Goal: Transaction & Acquisition: Subscribe to service/newsletter

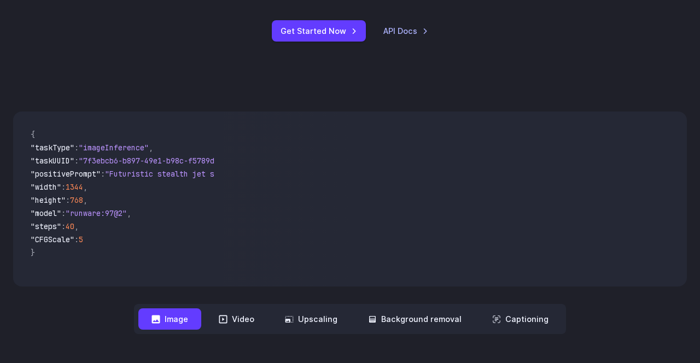
scroll to position [457, 0]
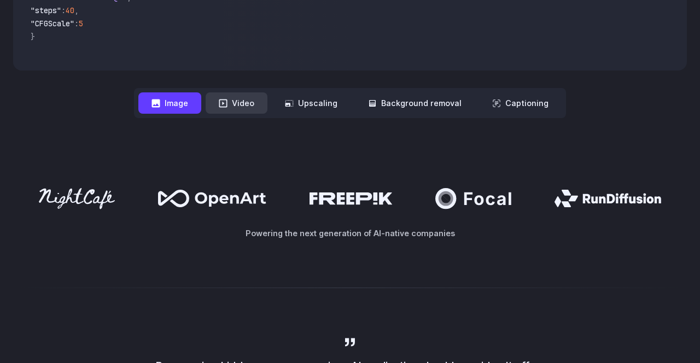
click at [235, 101] on button "Video" at bounding box center [237, 102] width 62 height 21
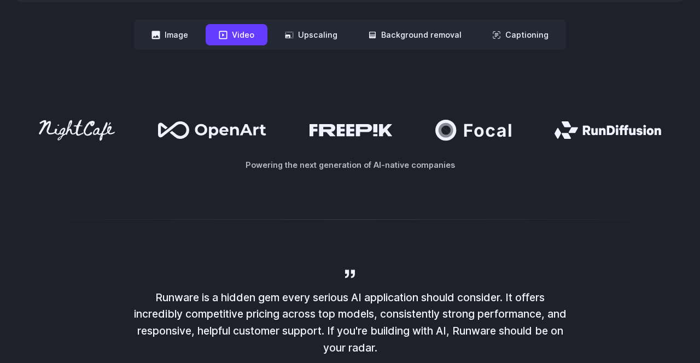
scroll to position [498, 0]
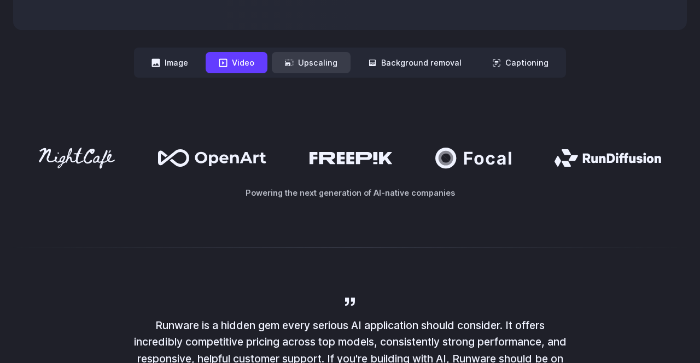
click at [299, 57] on button "Upscaling" at bounding box center [311, 62] width 79 height 21
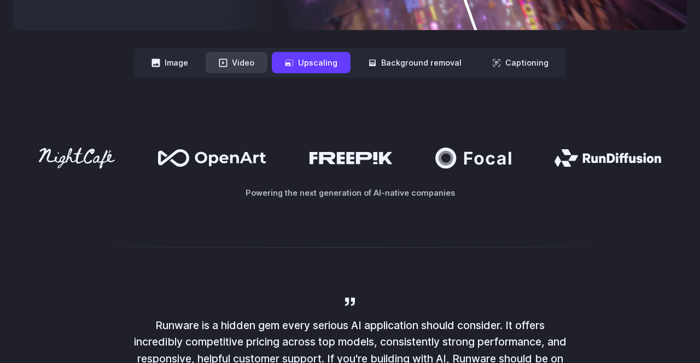
click at [237, 59] on button "Video" at bounding box center [237, 62] width 62 height 21
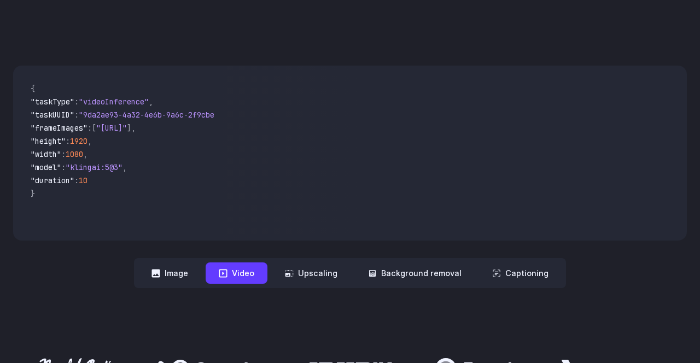
scroll to position [303, 0]
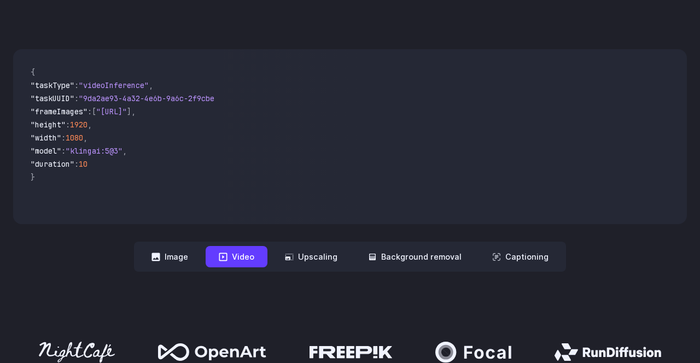
click at [182, 246] on nav "**********" at bounding box center [350, 257] width 432 height 30
click at [346, 257] on button "Upscaling" at bounding box center [311, 256] width 79 height 21
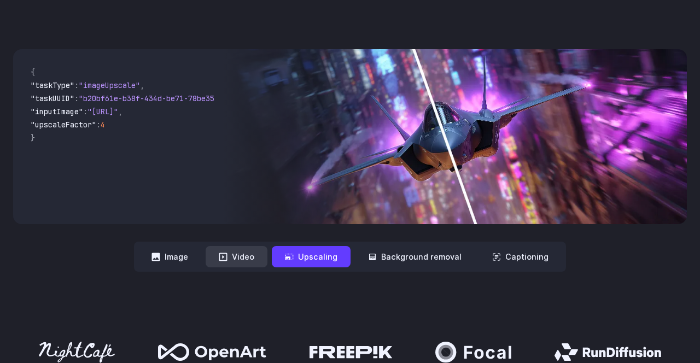
click at [260, 255] on button "Video" at bounding box center [237, 256] width 62 height 21
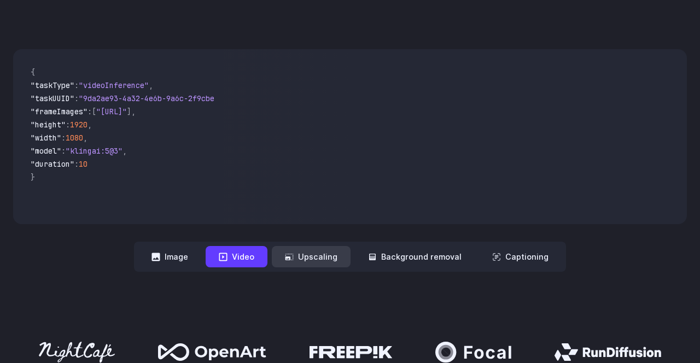
click at [319, 259] on button "Upscaling" at bounding box center [311, 256] width 79 height 21
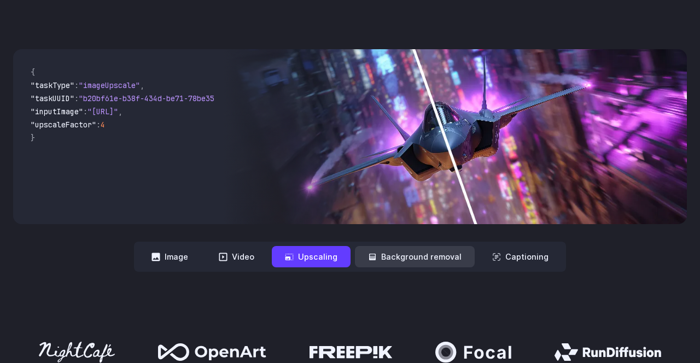
click at [370, 259] on icon at bounding box center [372, 257] width 9 height 9
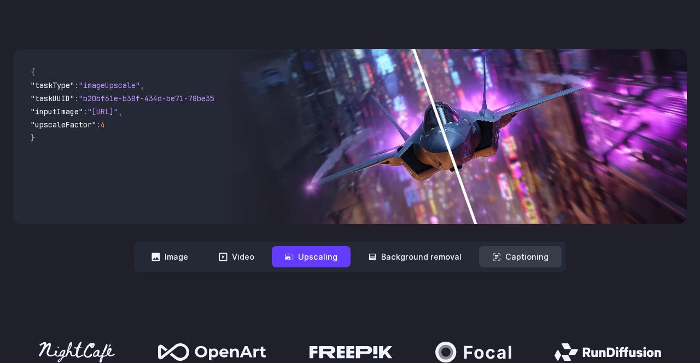
click at [504, 256] on button "Captioning" at bounding box center [520, 256] width 83 height 21
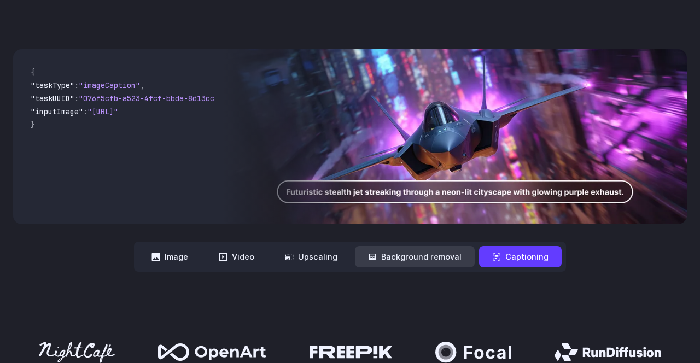
click at [437, 256] on button "Background removal" at bounding box center [415, 256] width 120 height 21
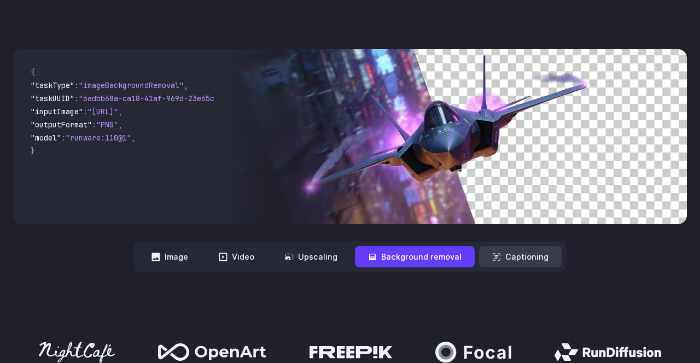
click at [523, 254] on button "Captioning" at bounding box center [520, 256] width 83 height 21
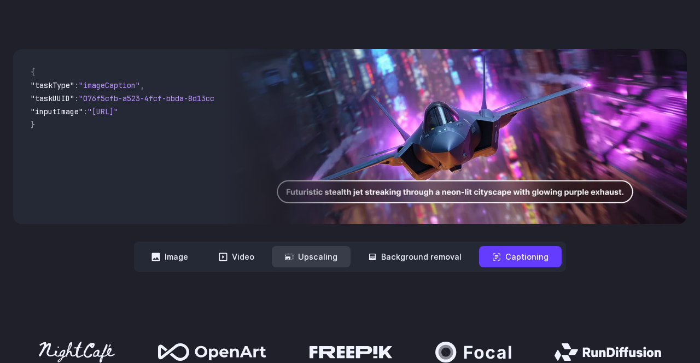
click at [316, 260] on button "Upscaling" at bounding box center [311, 256] width 79 height 21
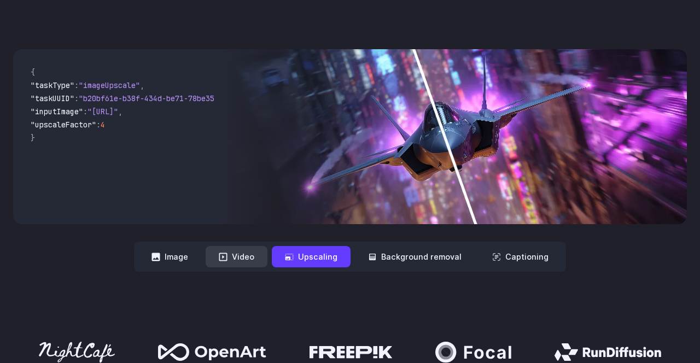
click at [260, 255] on button "Video" at bounding box center [237, 256] width 62 height 21
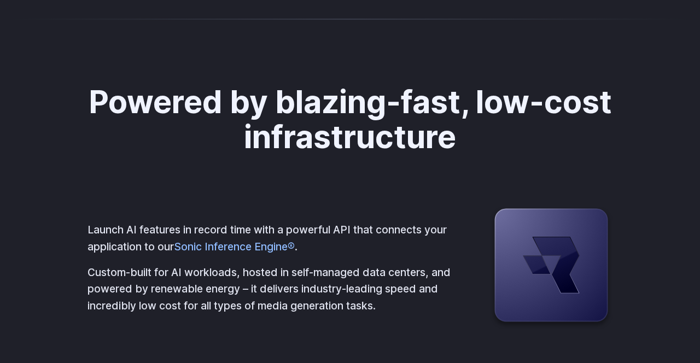
scroll to position [2666, 0]
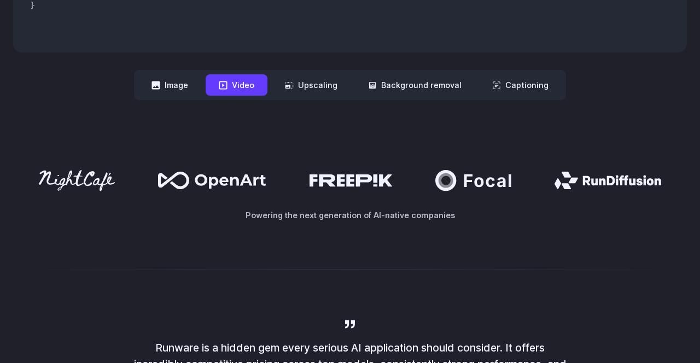
scroll to position [0, 0]
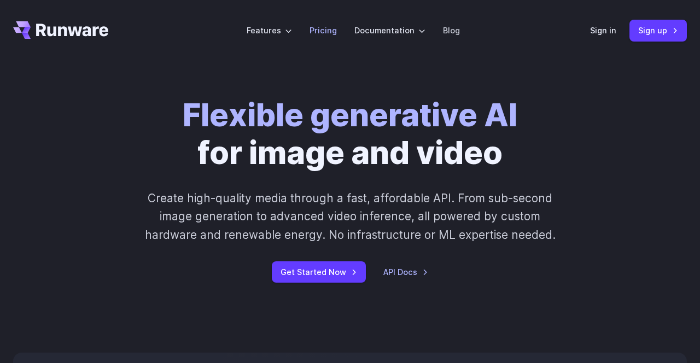
click at [329, 28] on link "Pricing" at bounding box center [322, 30] width 27 height 13
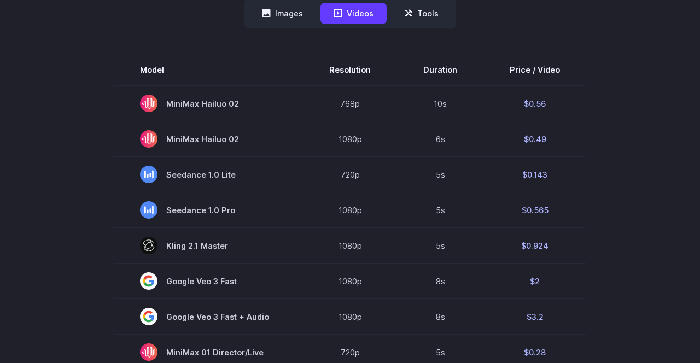
scroll to position [304, 0]
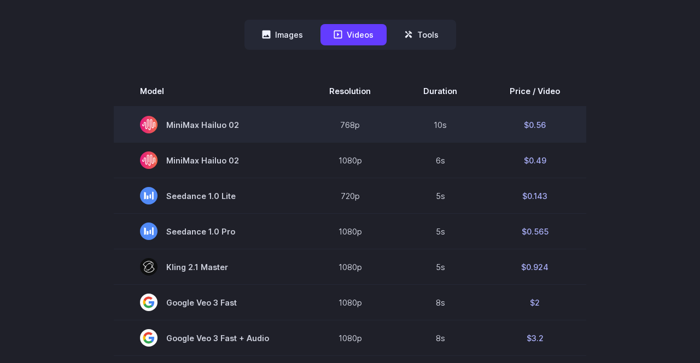
click at [226, 122] on span "MiniMax Hailuo 02" at bounding box center [208, 124] width 137 height 17
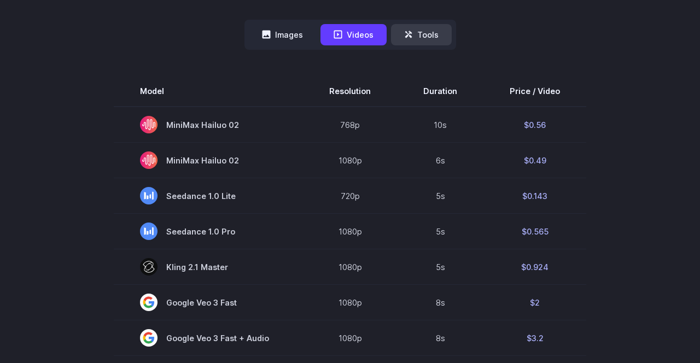
click at [414, 28] on button "Tools" at bounding box center [421, 34] width 61 height 21
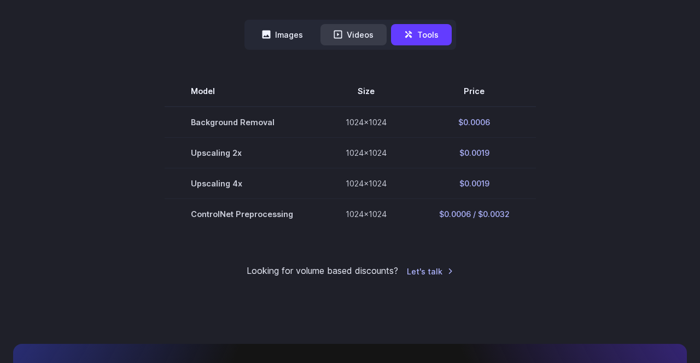
click at [343, 42] on button "Videos" at bounding box center [353, 34] width 66 height 21
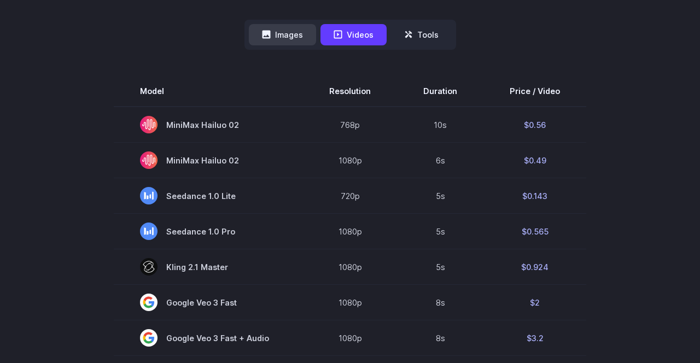
click at [267, 40] on button "Images" at bounding box center [282, 34] width 67 height 21
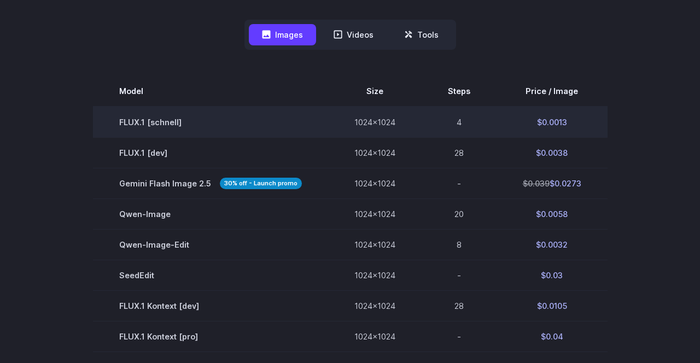
click at [384, 127] on td "1024x1024" at bounding box center [374, 122] width 93 height 31
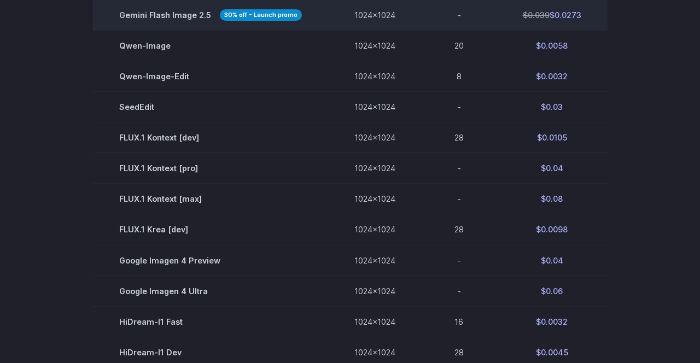
scroll to position [243, 0]
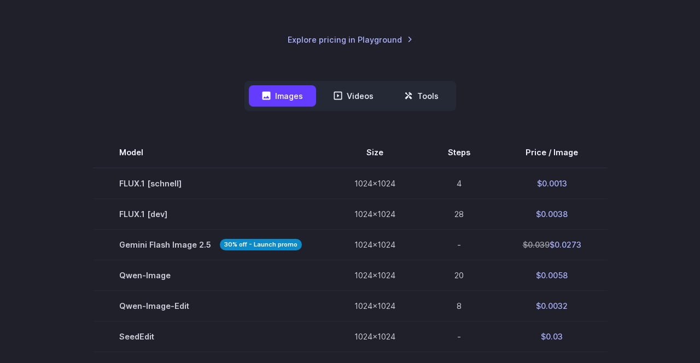
click at [367, 108] on nav "Images Videos Tools ****** ****** *****" at bounding box center [350, 96] width 212 height 30
click at [366, 93] on button "Videos" at bounding box center [353, 95] width 66 height 21
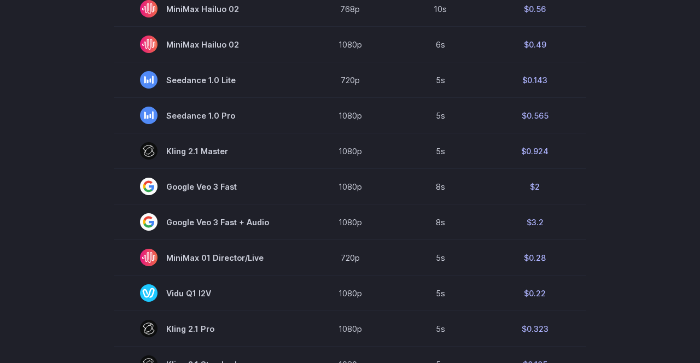
scroll to position [314, 0]
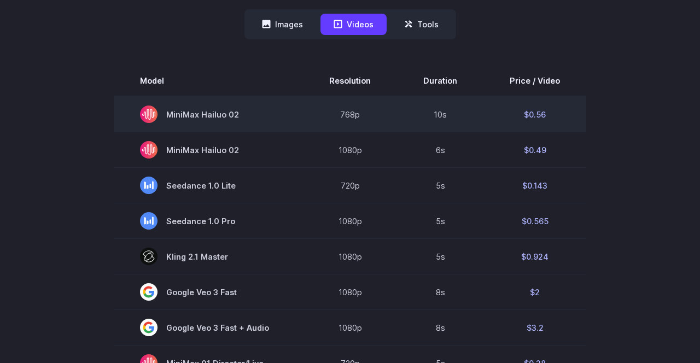
click at [226, 112] on span "MiniMax Hailuo 02" at bounding box center [208, 114] width 137 height 17
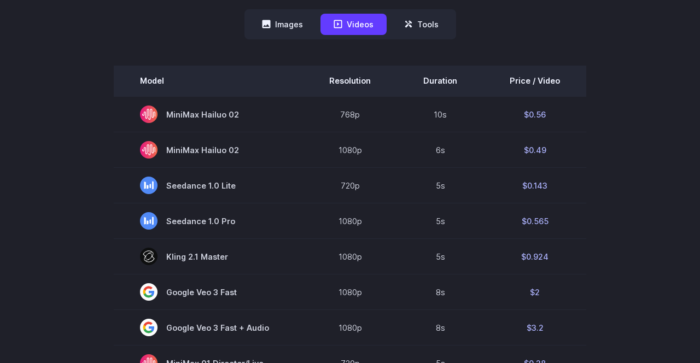
copy icon
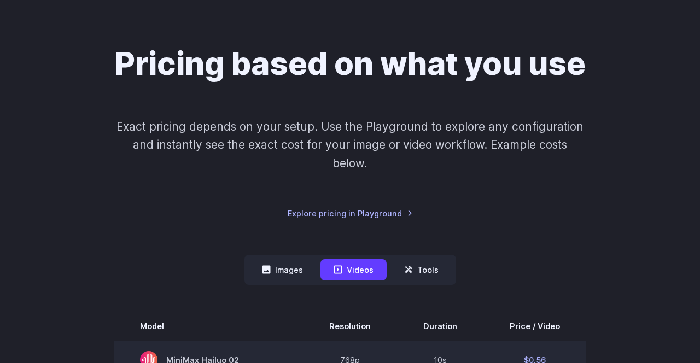
scroll to position [0, 0]
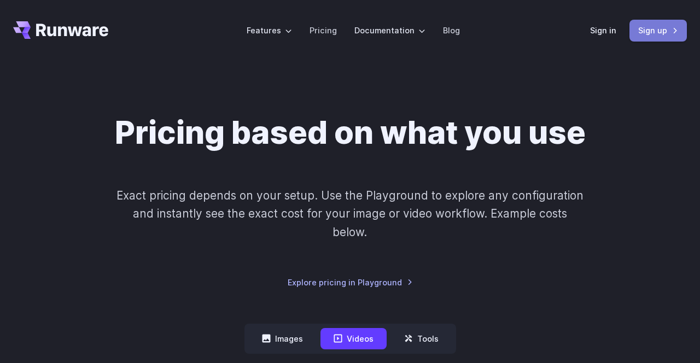
click at [669, 37] on link "Sign up" at bounding box center [657, 30] width 57 height 21
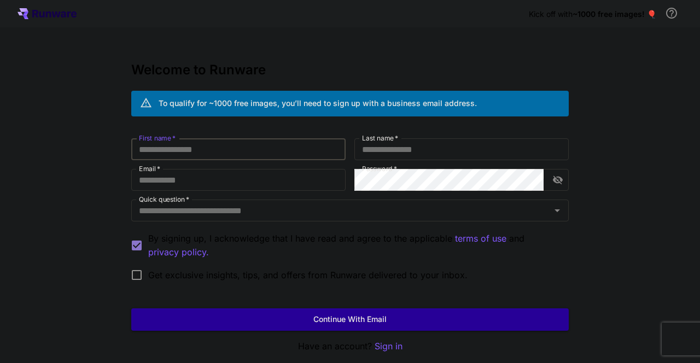
click at [279, 154] on input "First name   *" at bounding box center [238, 149] width 214 height 22
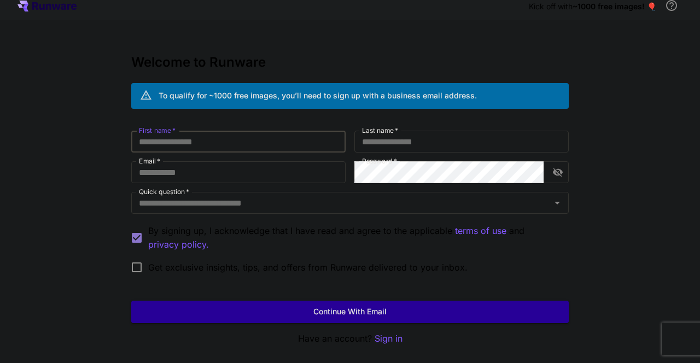
scroll to position [49, 0]
